Goal: Obtain resource: Download file/media

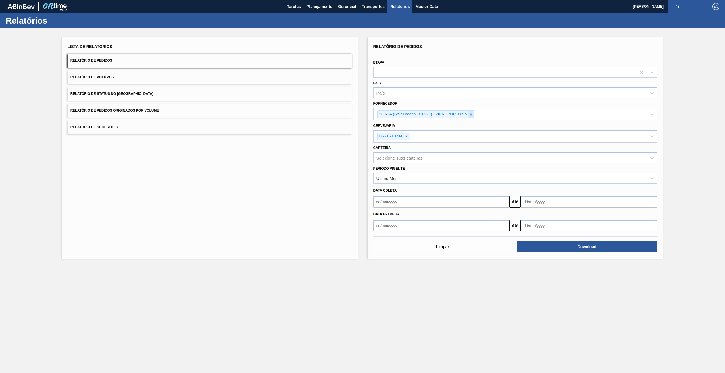
click at [472, 116] on icon at bounding box center [471, 114] width 4 height 4
paste input "280665"
type input "280665"
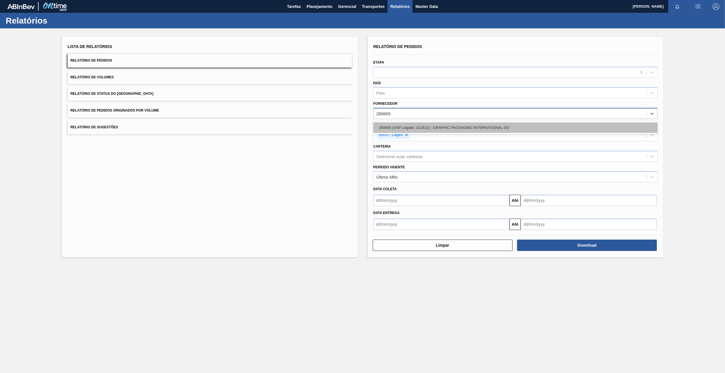
click at [399, 126] on div "280665 (SAP Legado: 311612) - GRAPHIC PACKAGING INTERNATIONAL DO" at bounding box center [515, 127] width 284 height 11
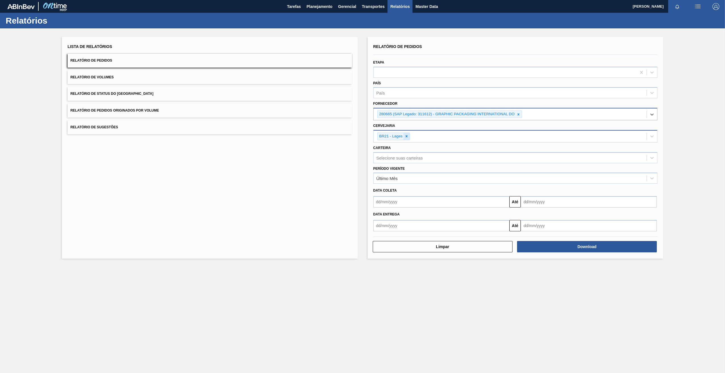
click at [408, 136] on icon at bounding box center [406, 136] width 4 height 4
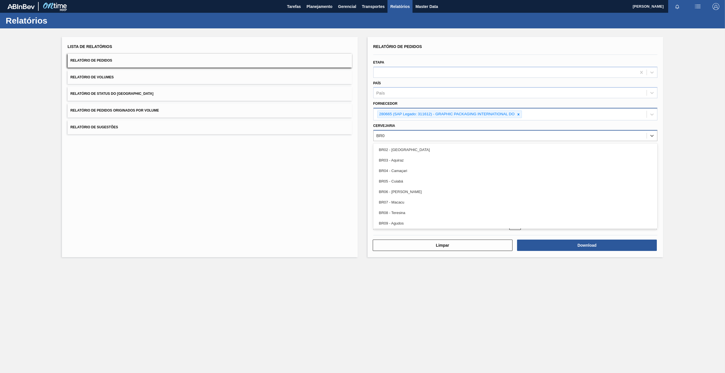
type input "BR03"
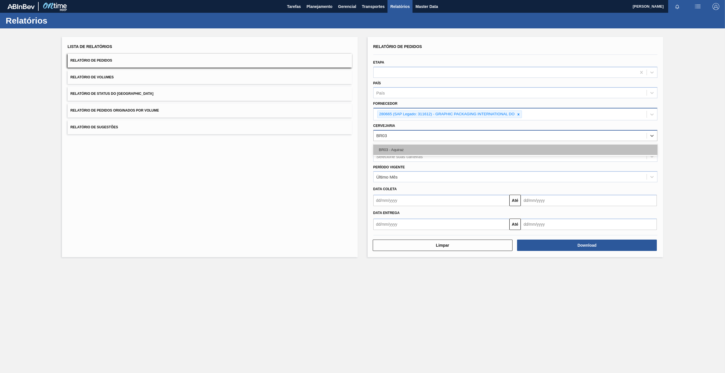
click at [402, 148] on div "BR03 - Aquiraz" at bounding box center [515, 150] width 284 height 11
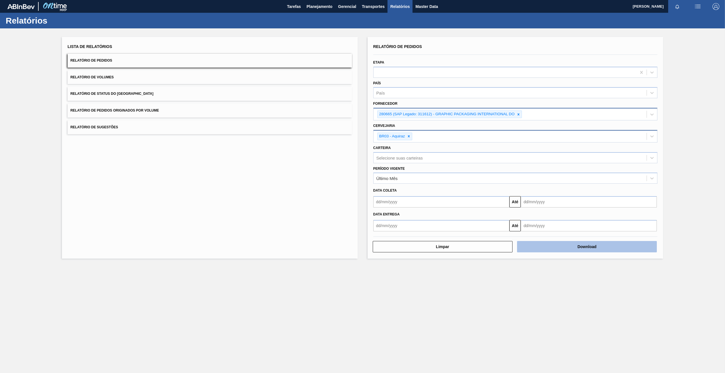
click at [580, 251] on button "Download" at bounding box center [587, 246] width 140 height 11
